Goal: Find specific page/section: Find specific page/section

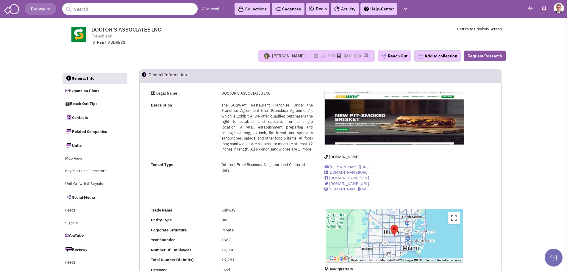
select select
drag, startPoint x: 0, startPoint y: 0, endPoint x: 148, endPoint y: 10, distance: 148.5
click at [148, 10] on input "text" at bounding box center [129, 9] width 135 height 12
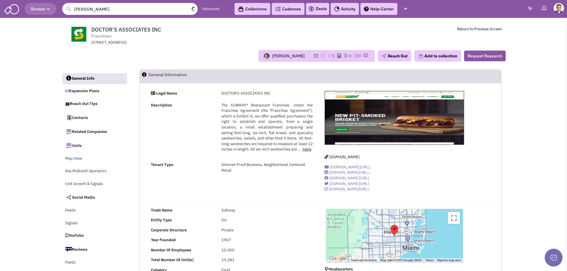
type input "mcdonald"
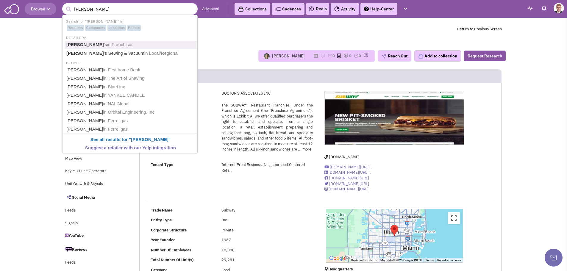
click at [115, 44] on span "in Franchisor" at bounding box center [120, 44] width 26 height 5
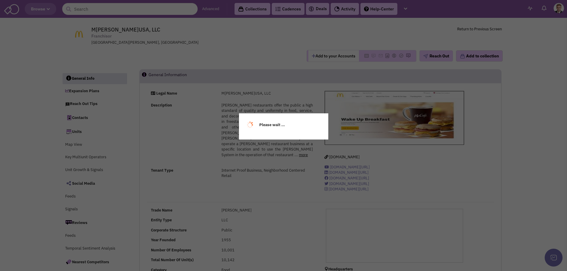
select select
